Goal: Transaction & Acquisition: Purchase product/service

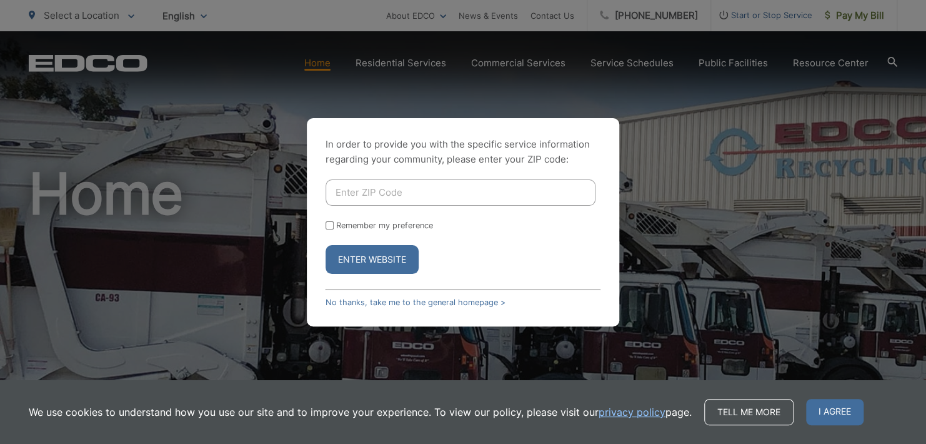
click at [341, 182] on input "Enter ZIP Code" at bounding box center [460, 192] width 270 height 26
type input "92026"
click at [368, 259] on button "Enter Website" at bounding box center [371, 259] width 93 height 29
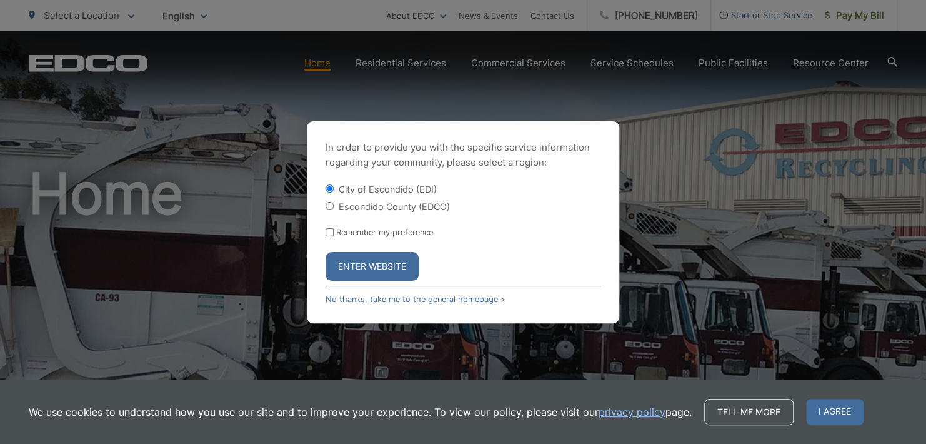
click at [327, 206] on input "Escondido County (EDCO)" at bounding box center [329, 206] width 8 height 8
radio input "true"
click at [367, 266] on button "Enter Website" at bounding box center [371, 266] width 93 height 29
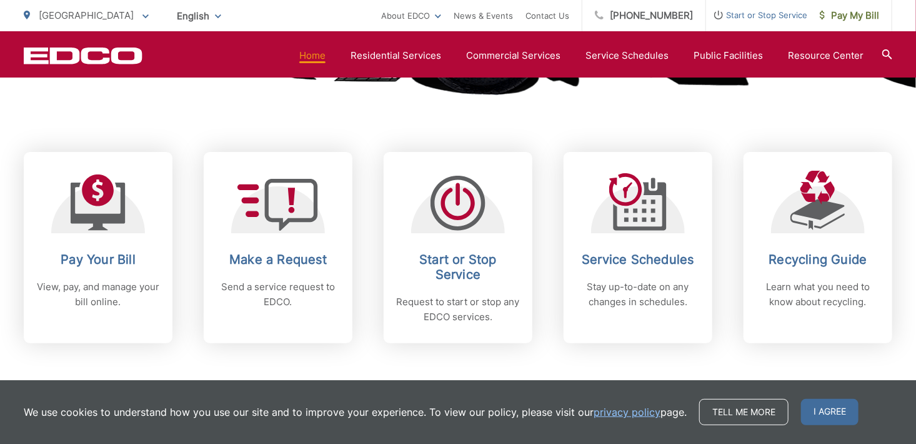
scroll to position [500, 0]
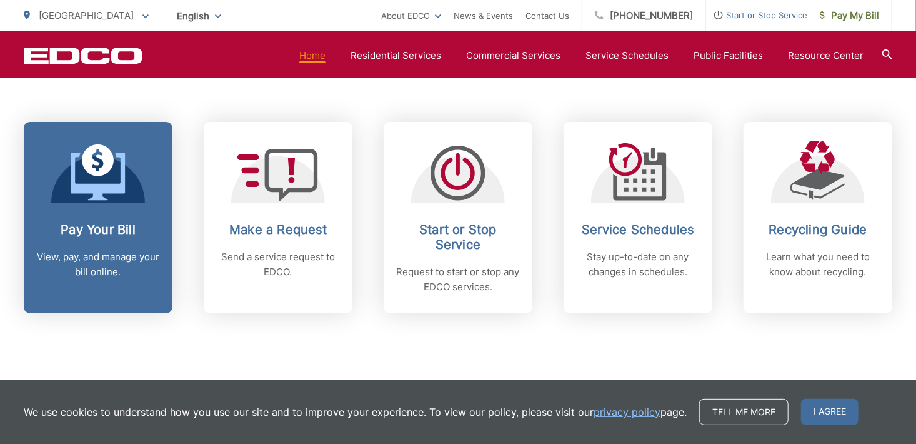
click at [102, 214] on link "Pay Your Bill View, pay, and manage your bill online." at bounding box center [98, 217] width 149 height 191
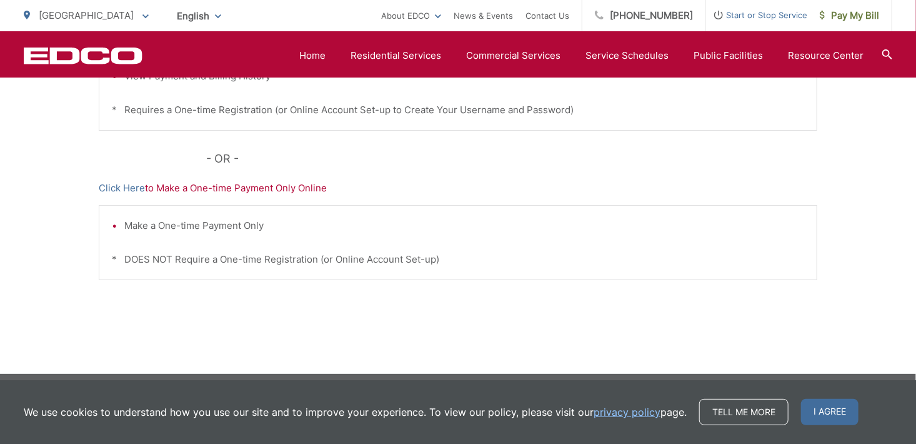
scroll to position [444, 0]
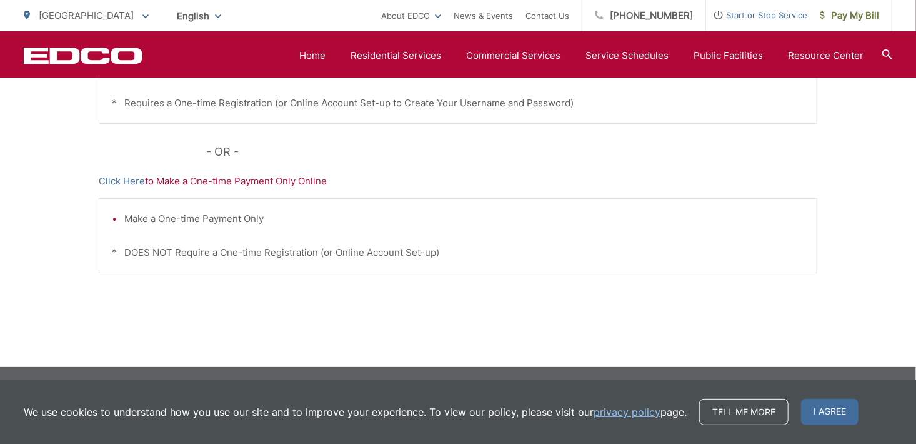
click at [209, 179] on p "Click Here to Make a One-time Payment Only Online" at bounding box center [458, 181] width 718 height 15
click at [828, 411] on span "I agree" at bounding box center [829, 412] width 57 height 26
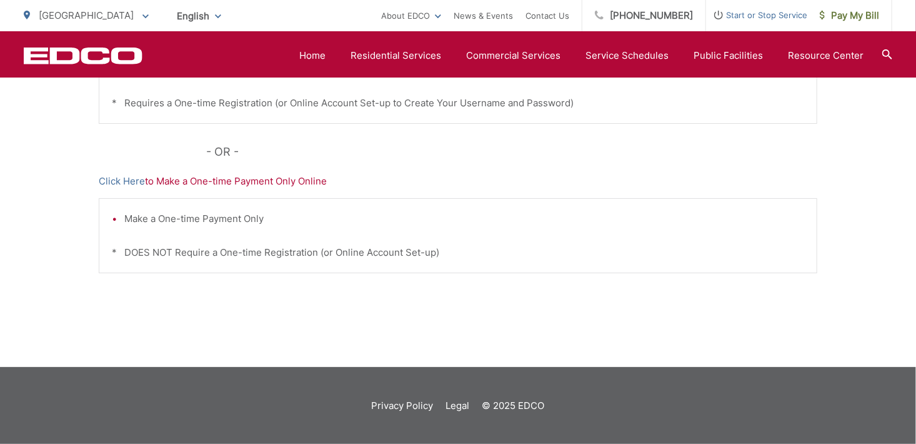
click at [204, 219] on li "Make a One-time Payment Only" at bounding box center [464, 218] width 680 height 15
click at [126, 181] on link "Click Here" at bounding box center [122, 181] width 46 height 15
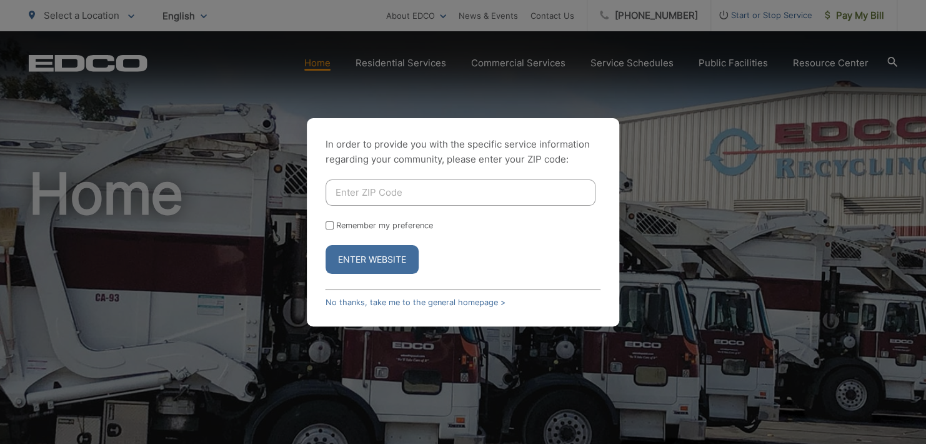
click at [345, 196] on input "Enter ZIP Code" at bounding box center [460, 192] width 270 height 26
type input "92026"
click at [367, 259] on button "Enter Website" at bounding box center [371, 259] width 93 height 29
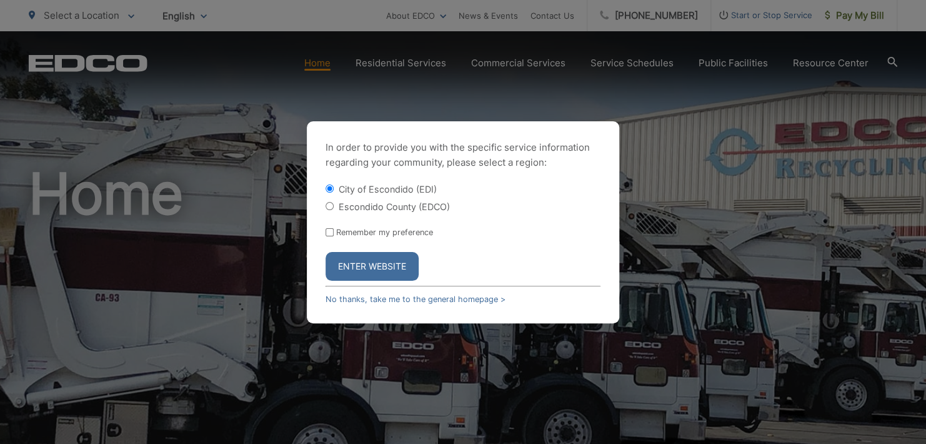
click at [327, 202] on input "Escondido County (EDCO)" at bounding box center [329, 206] width 8 height 8
radio input "true"
click at [357, 264] on button "Enter Website" at bounding box center [371, 266] width 93 height 29
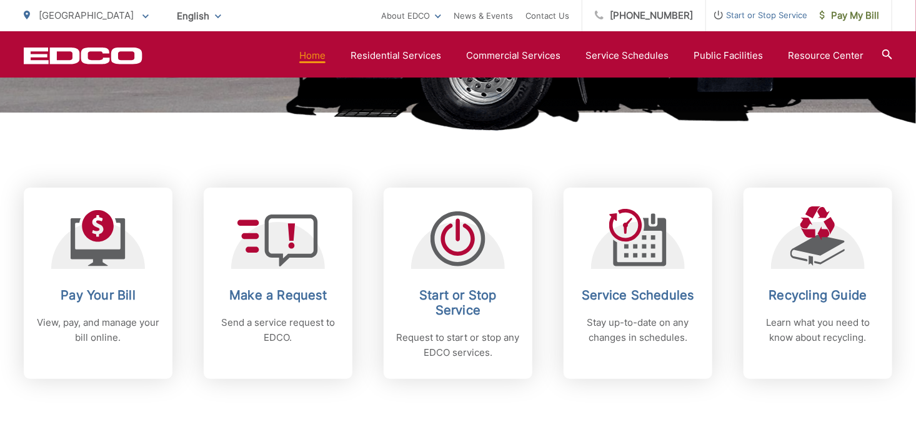
scroll to position [437, 0]
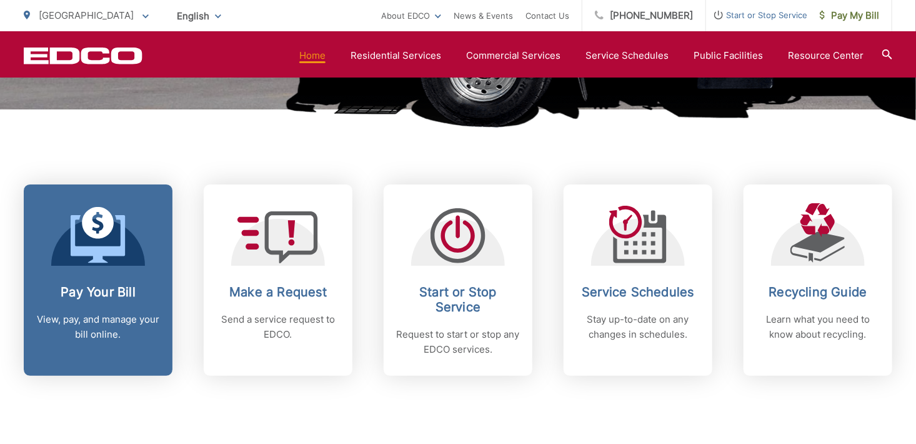
click at [107, 253] on icon at bounding box center [98, 238] width 54 height 47
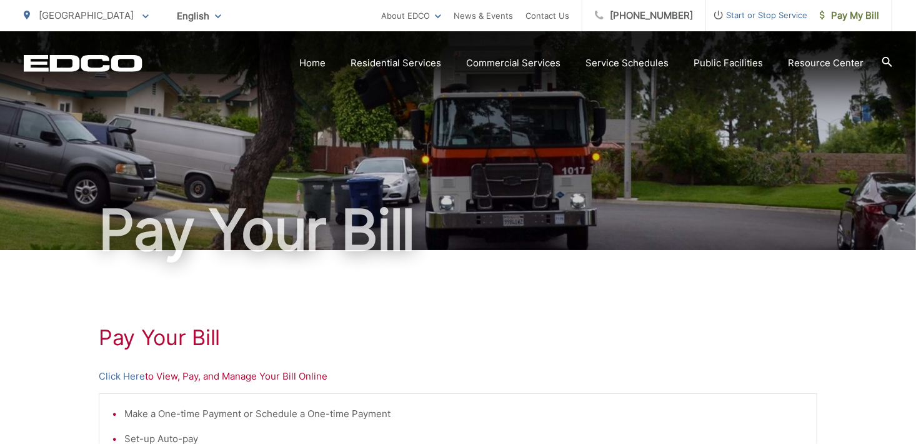
scroll to position [187, 0]
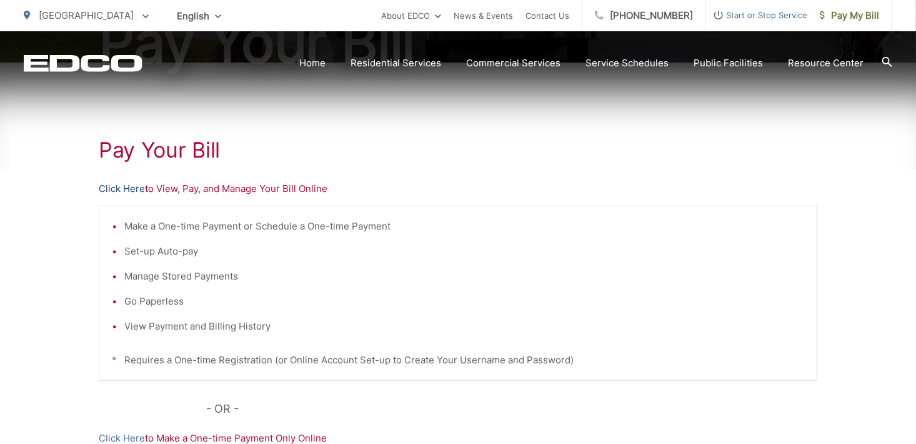
click at [106, 189] on link "Click Here" at bounding box center [122, 188] width 46 height 15
